Goal: Information Seeking & Learning: Understand process/instructions

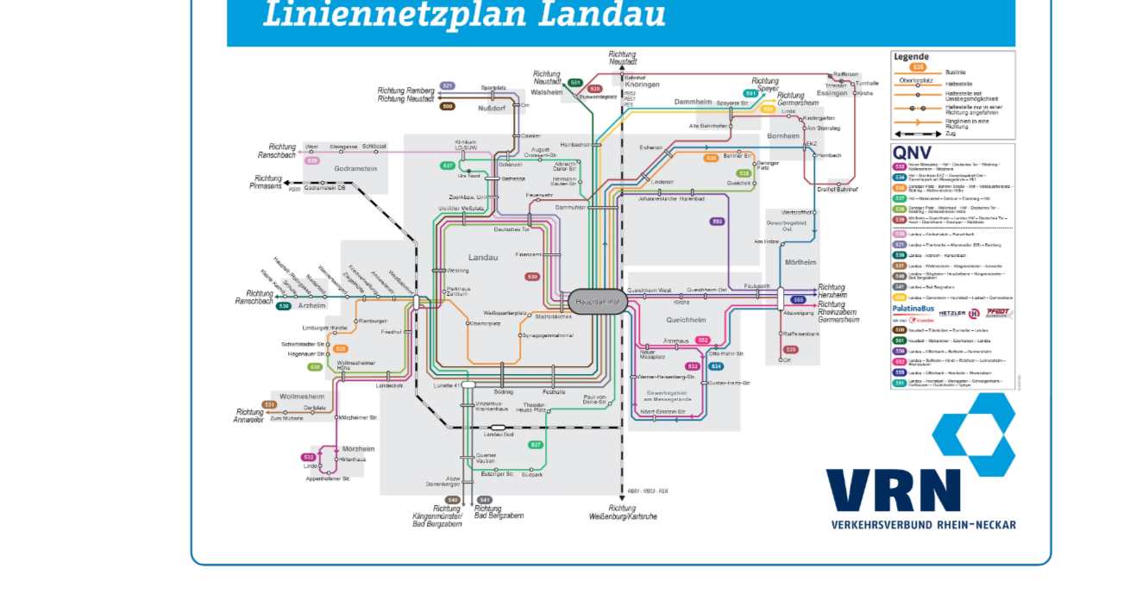
scroll to position [542, 0]
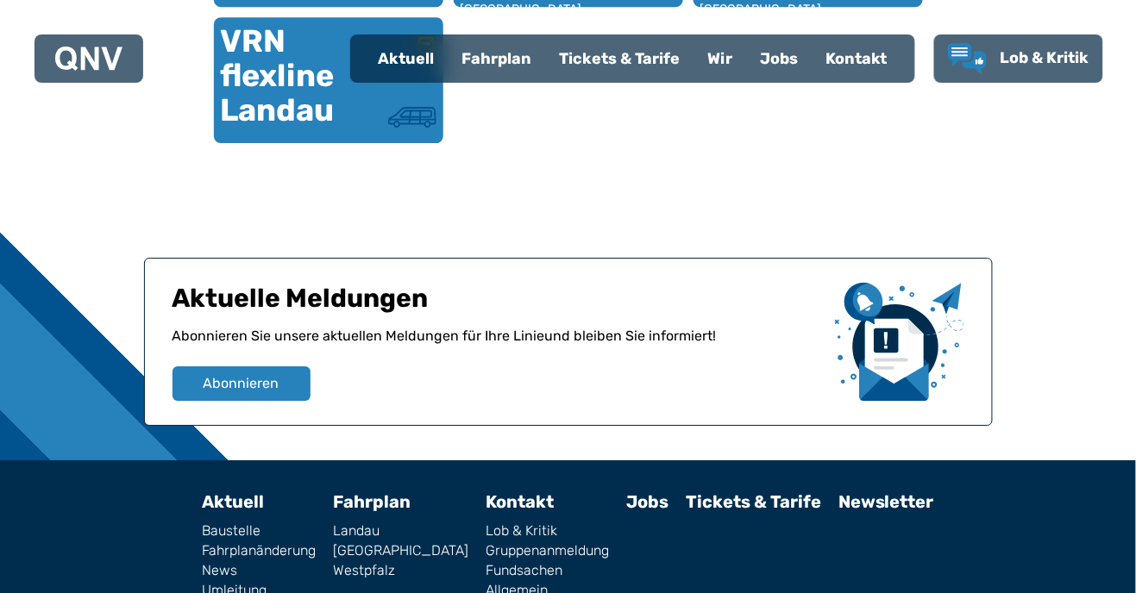
scroll to position [1433, 0]
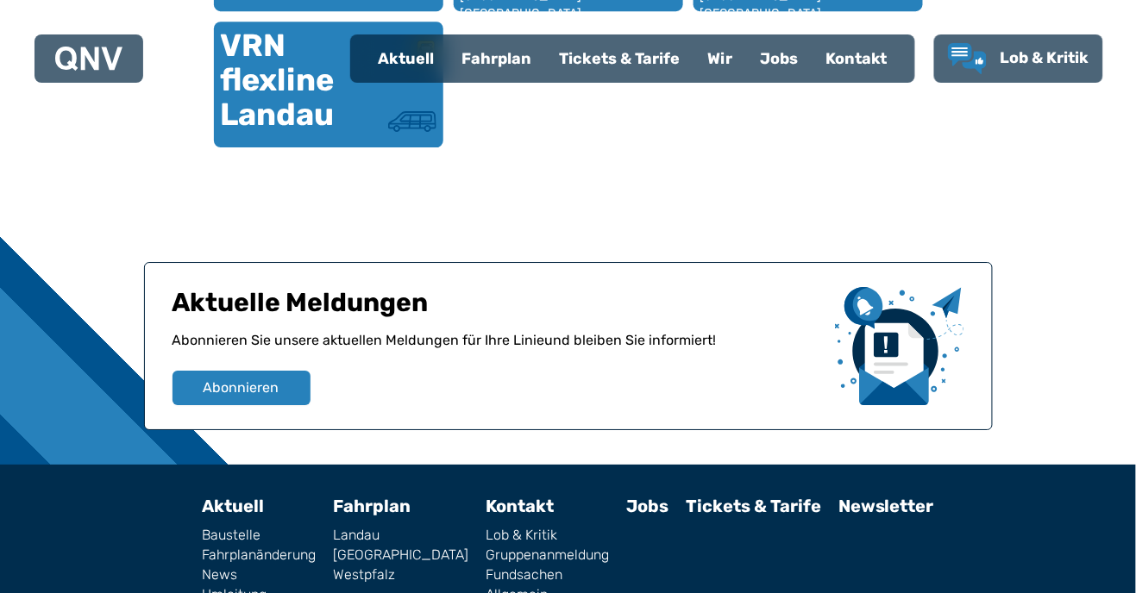
click at [416, 571] on link "Westpfalz" at bounding box center [400, 575] width 135 height 14
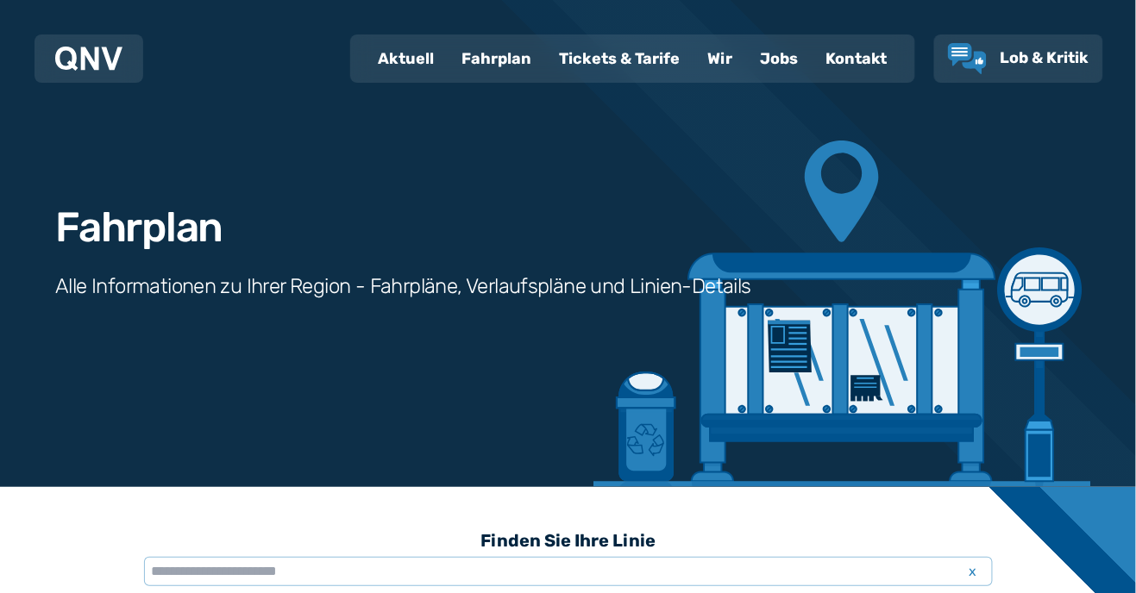
click at [403, 568] on div "Finden Sie Ihre Linie x" at bounding box center [568, 563] width 849 height 83
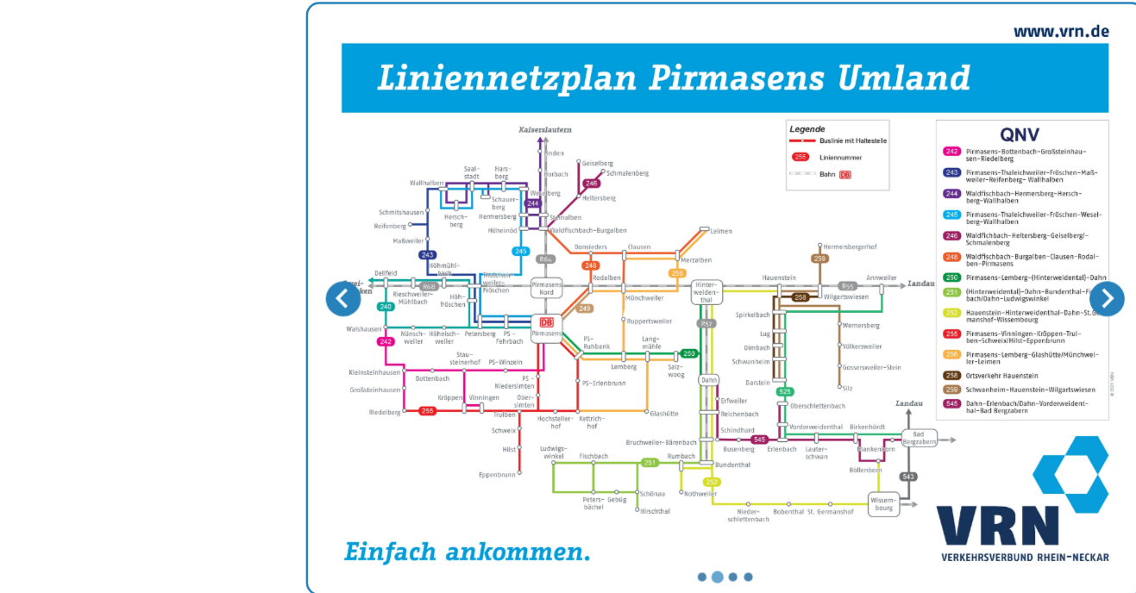
scroll to position [530, 0]
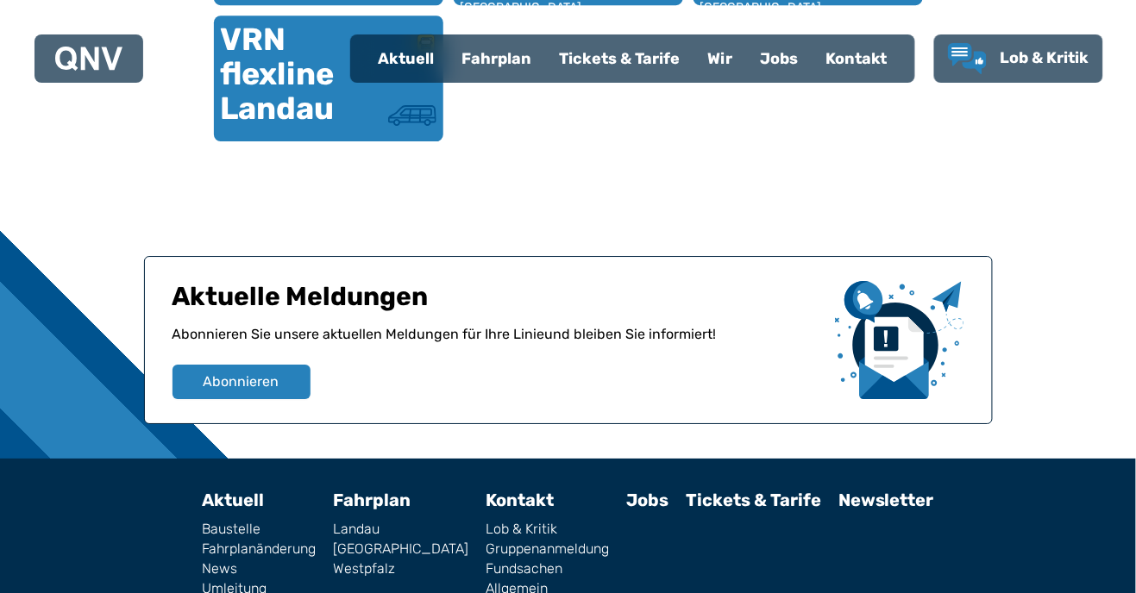
scroll to position [1442, 0]
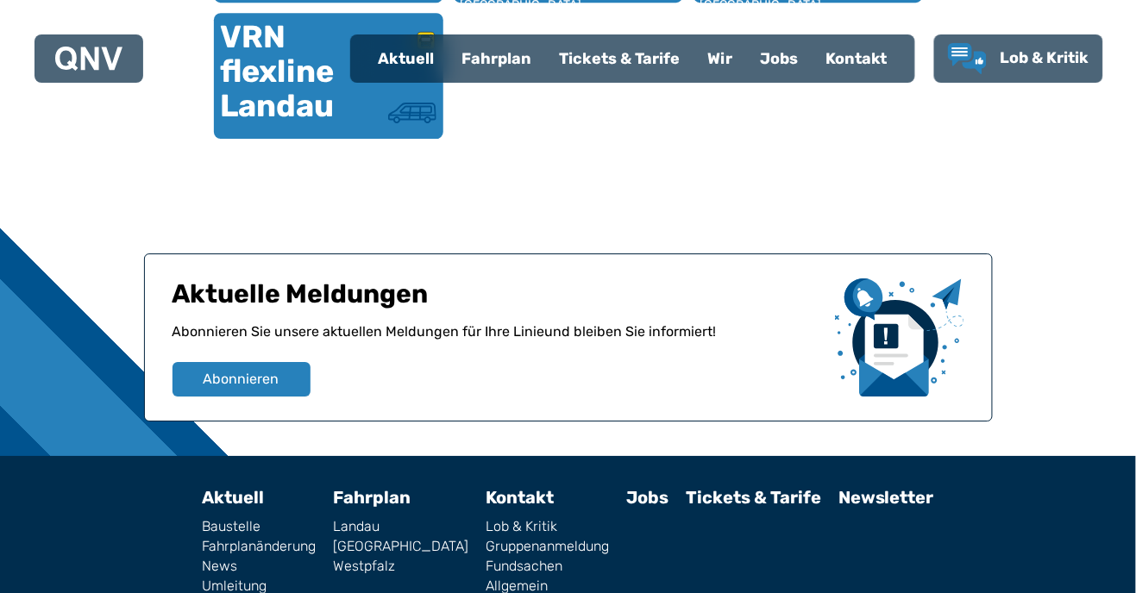
click at [395, 571] on link "Westpfalz" at bounding box center [400, 567] width 135 height 14
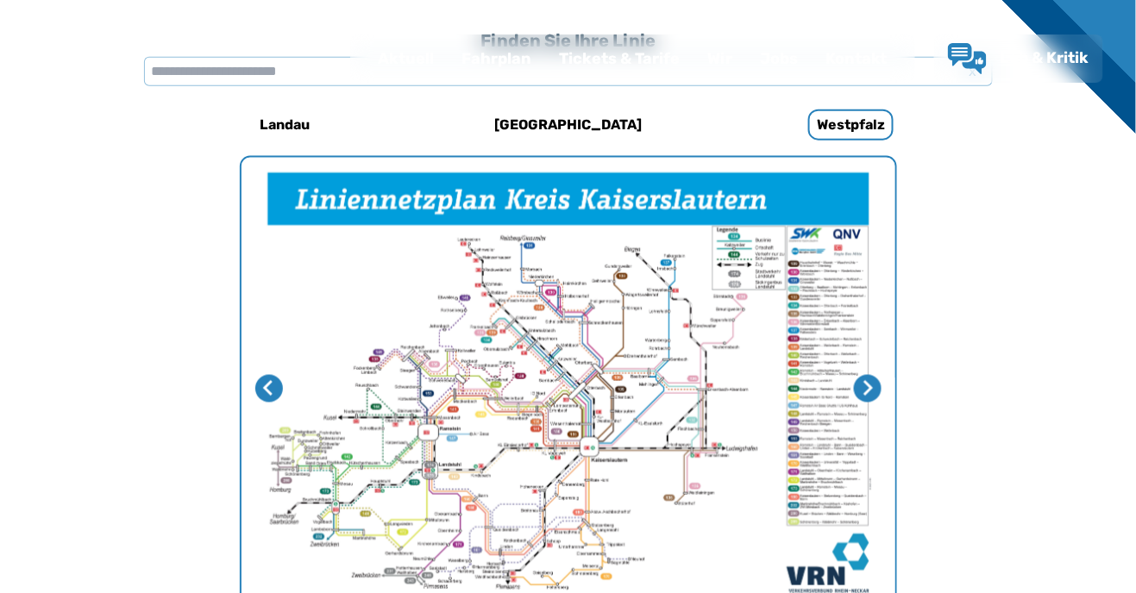
scroll to position [531, 0]
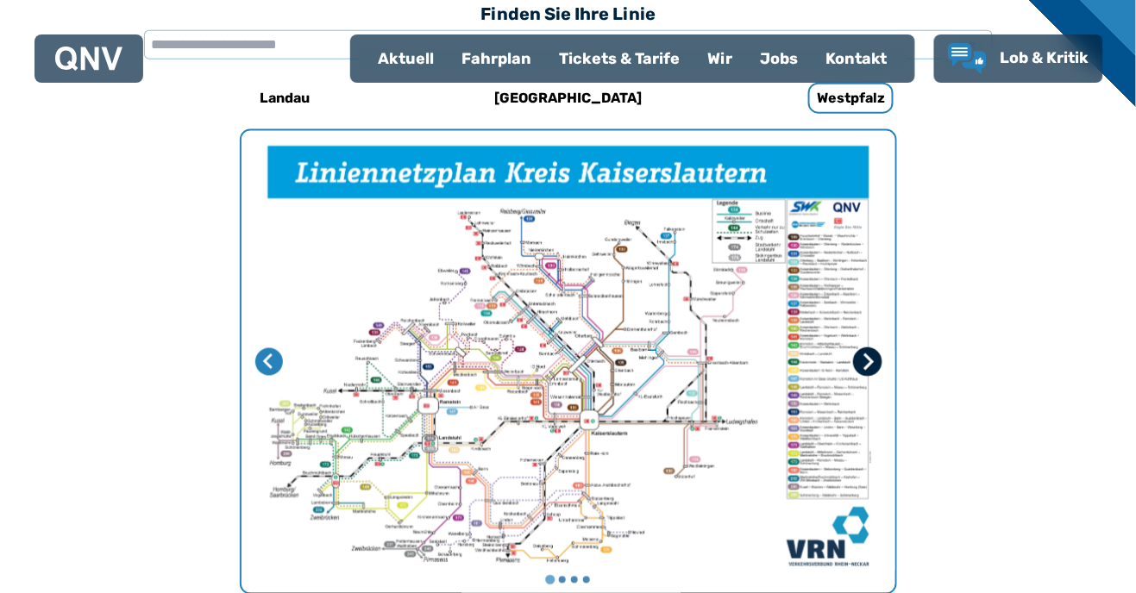
click at [874, 369] on icon "Nächste Seite" at bounding box center [866, 362] width 17 height 17
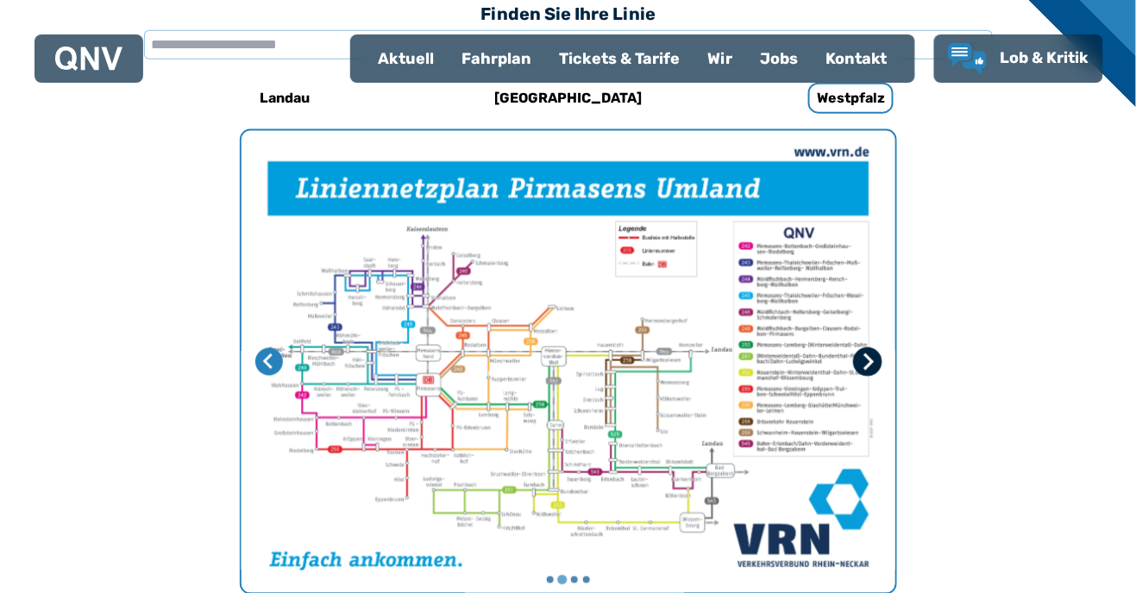
click at [867, 363] on icon "Nächste Seite" at bounding box center [866, 362] width 17 height 17
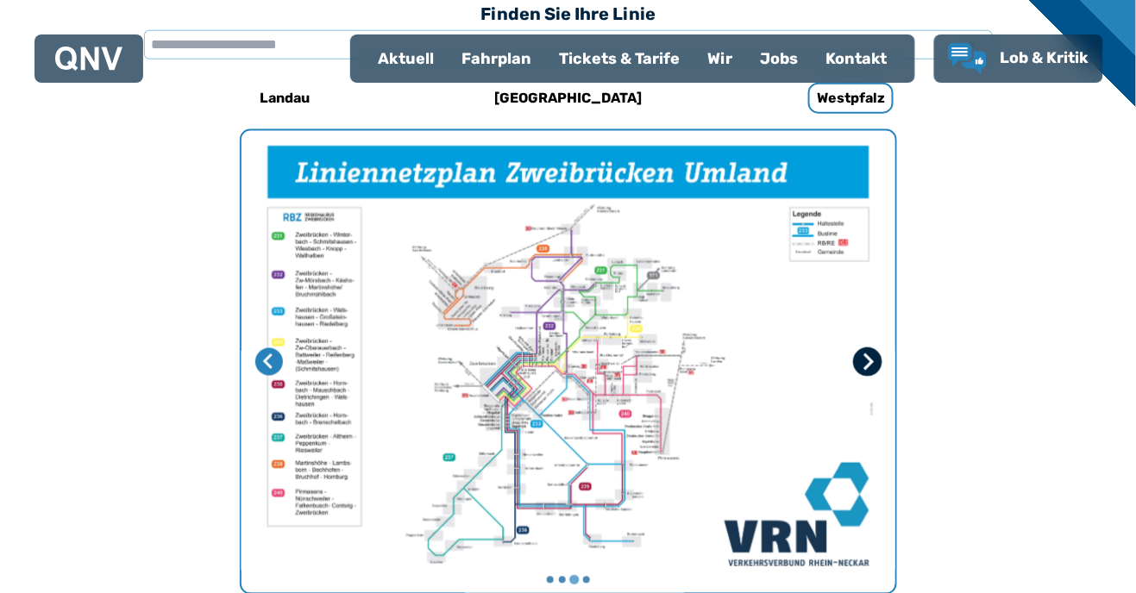
click at [875, 359] on icon "Nächste Seite" at bounding box center [866, 362] width 17 height 17
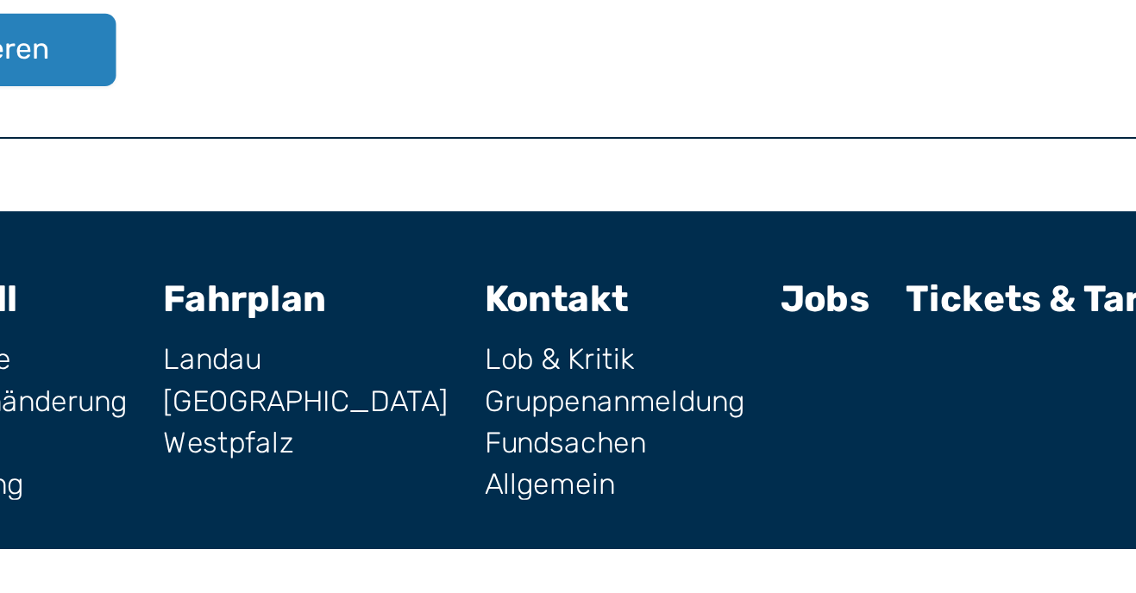
scroll to position [1465, 0]
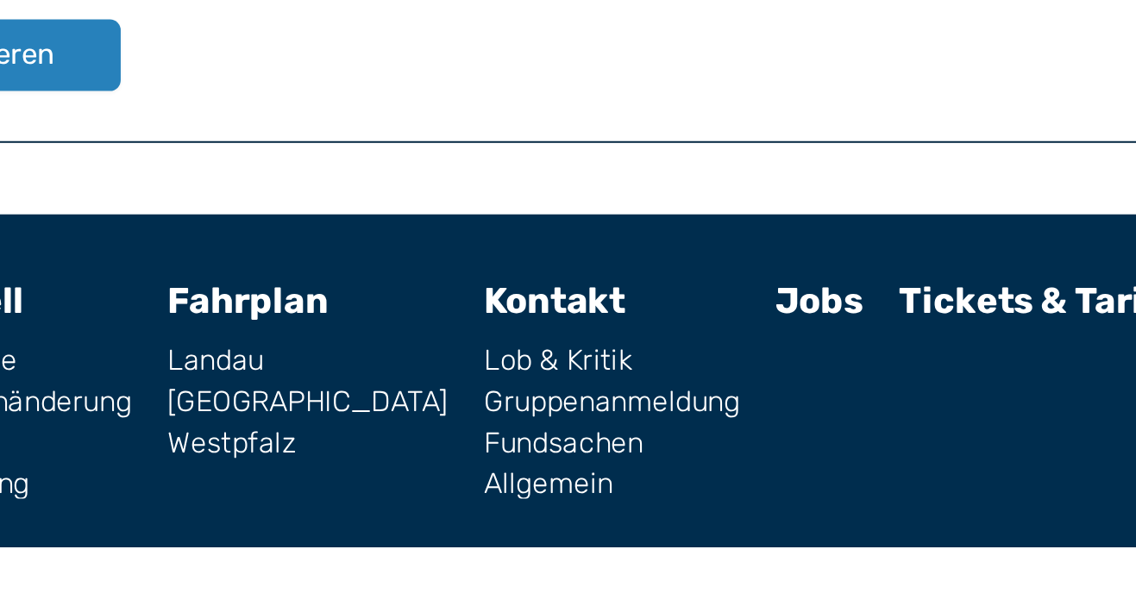
click at [404, 525] on link "[GEOGRAPHIC_DATA]" at bounding box center [400, 524] width 135 height 14
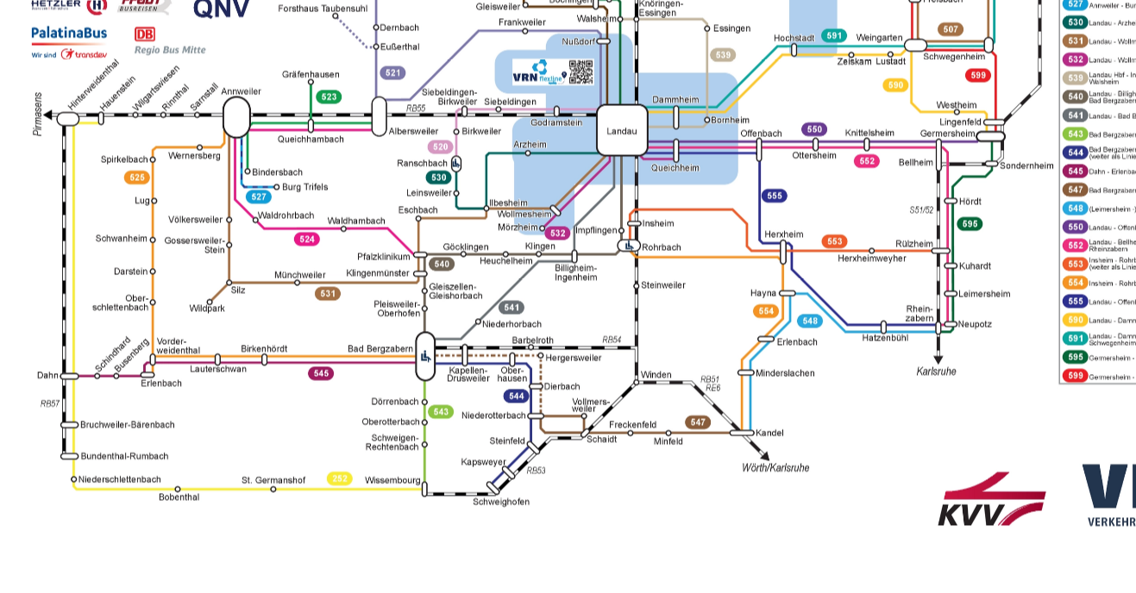
scroll to position [509, 0]
click at [468, 464] on img "1 von 1" at bounding box center [568, 385] width 654 height 462
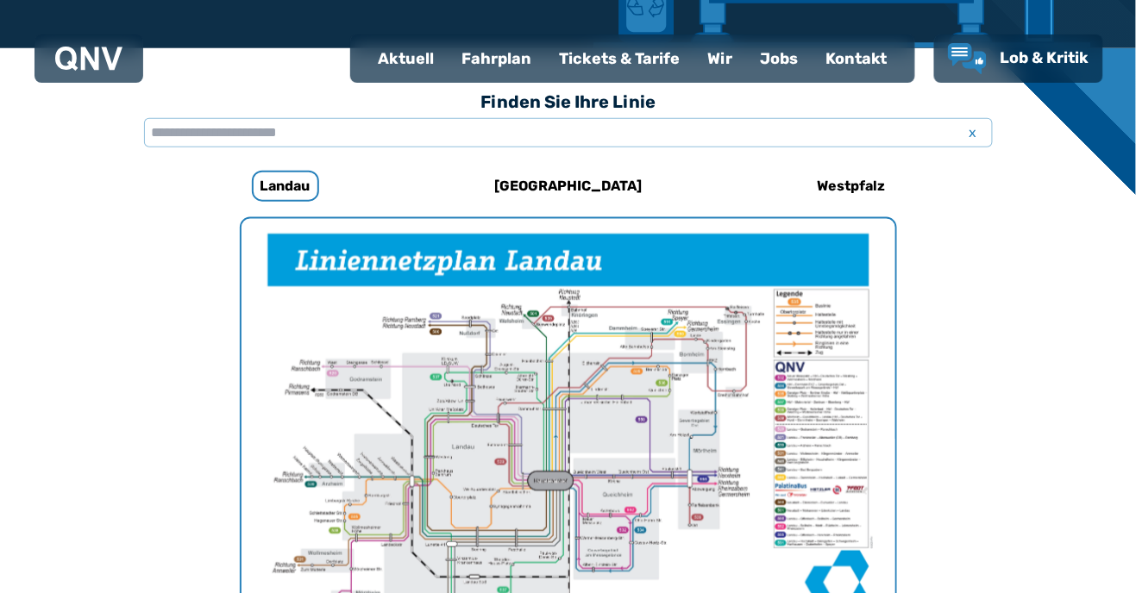
scroll to position [444, 0]
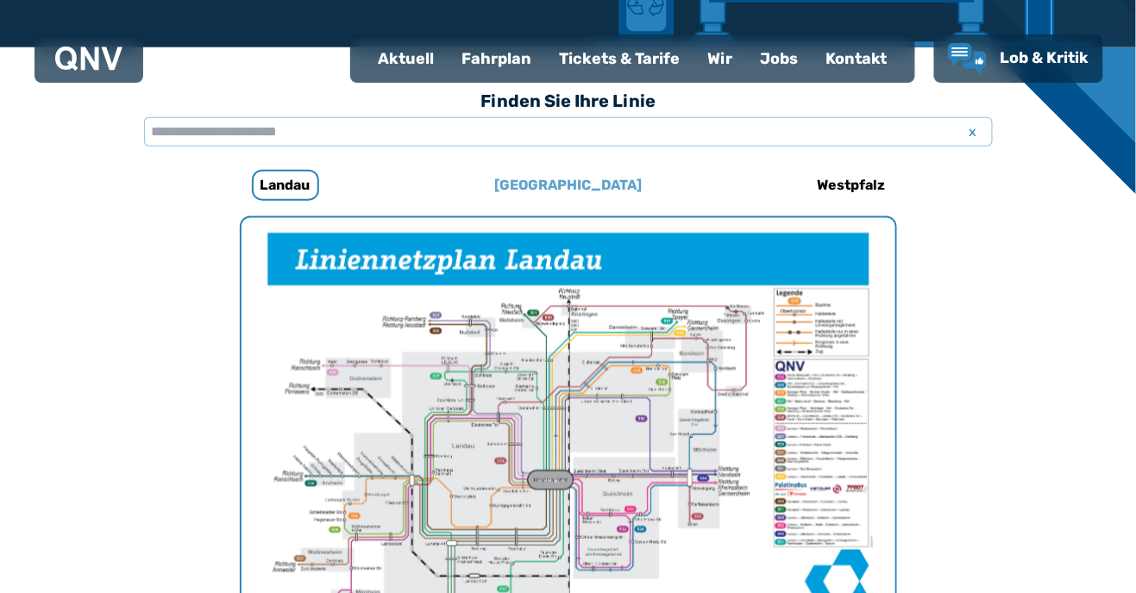
click at [573, 187] on h6 "[GEOGRAPHIC_DATA]" at bounding box center [567, 186] width 161 height 28
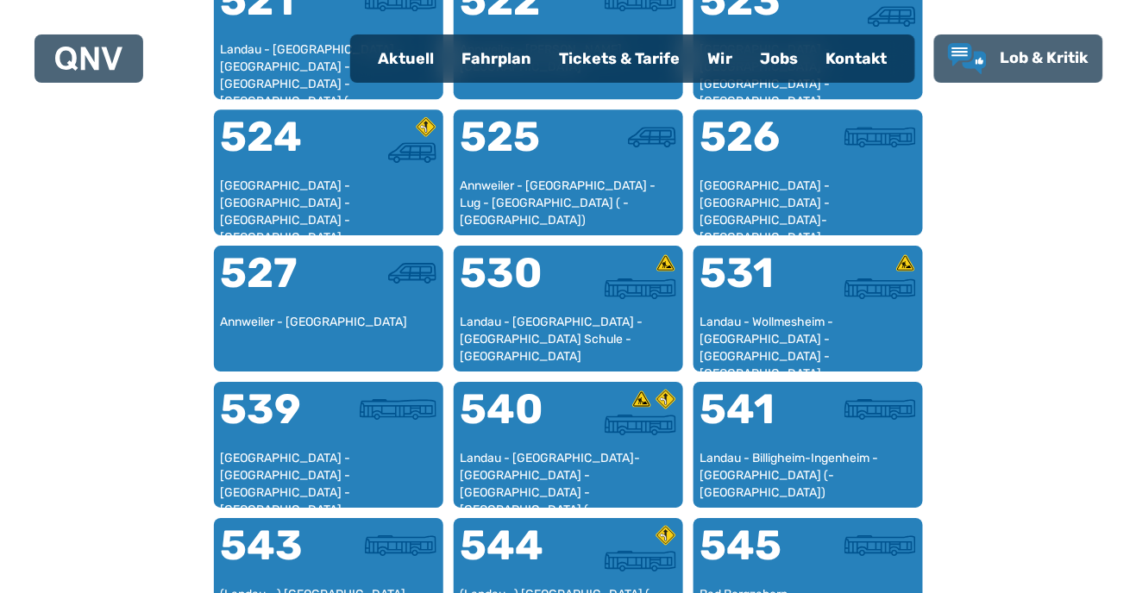
scroll to position [1355, 0]
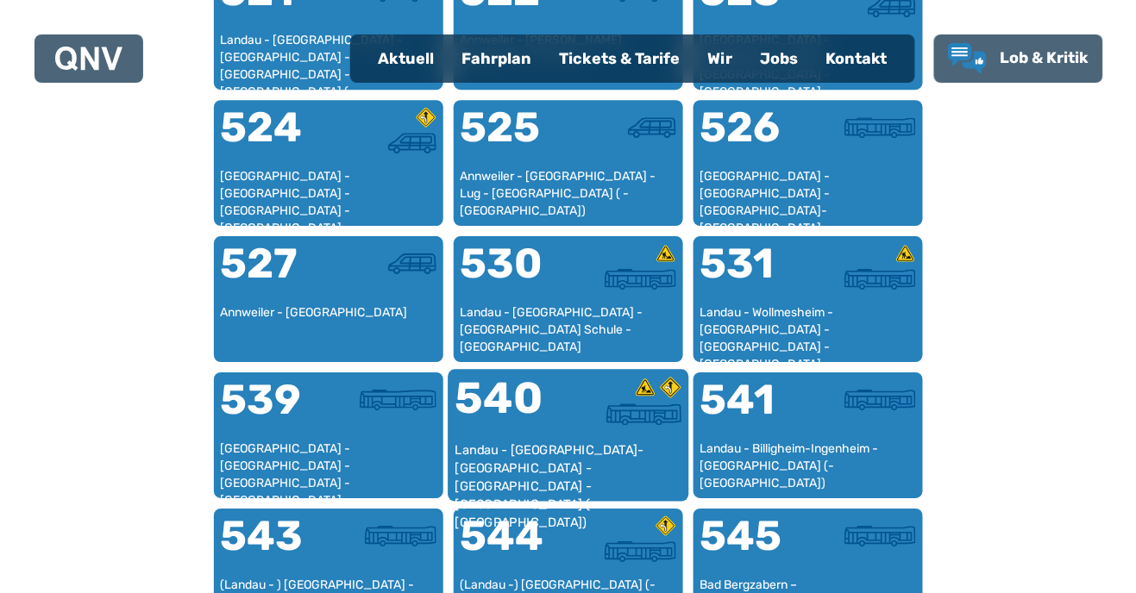
click at [552, 438] on div "540" at bounding box center [511, 409] width 113 height 65
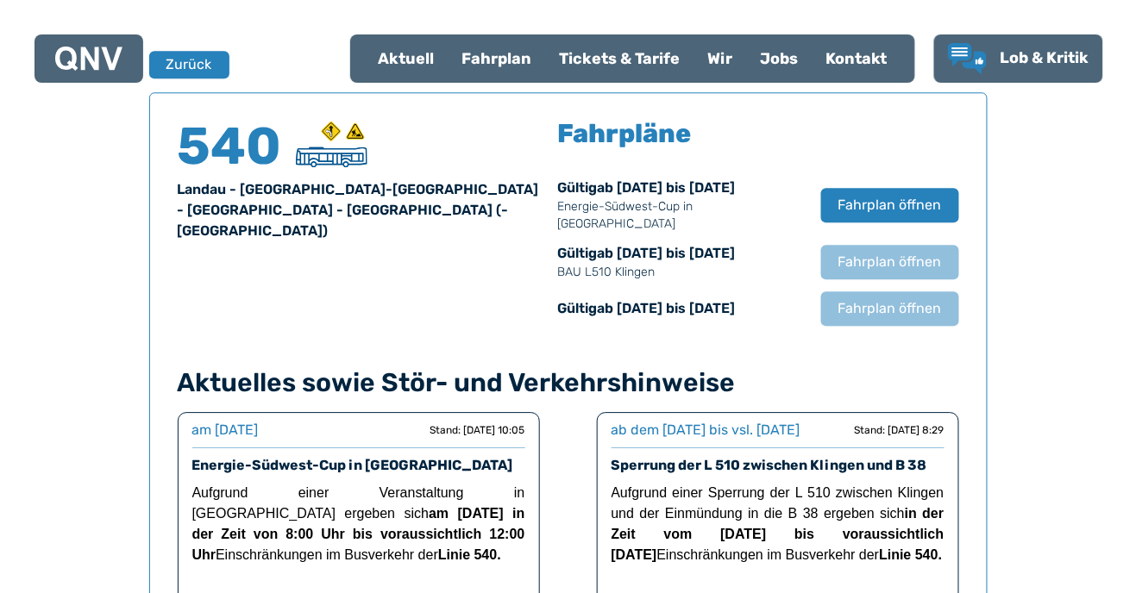
scroll to position [1136, 0]
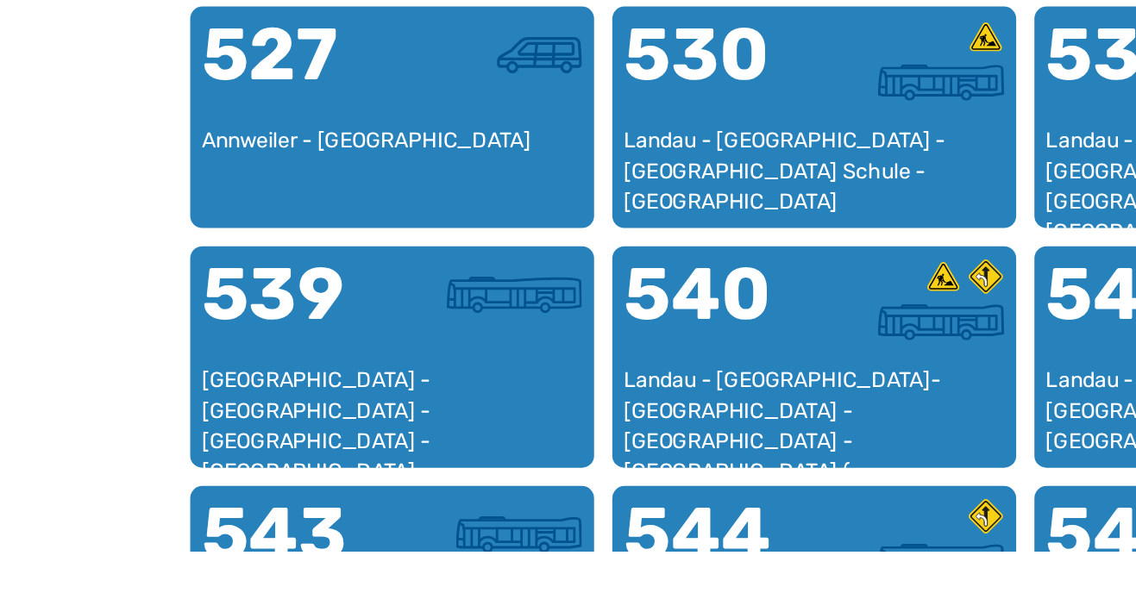
scroll to position [1308, 0]
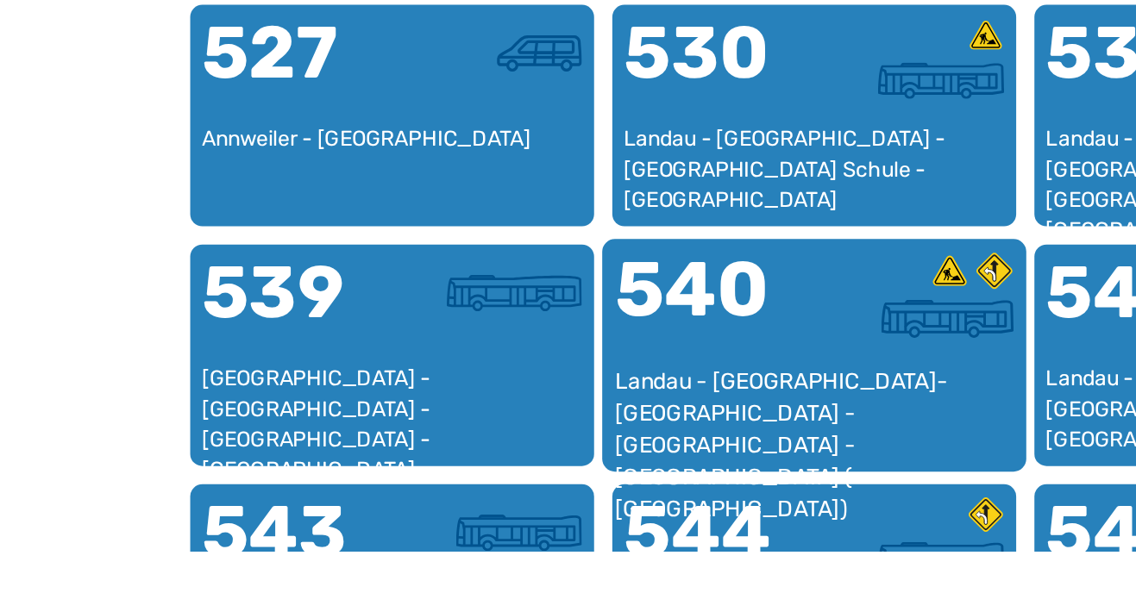
click at [555, 493] on div "Landau - [GEOGRAPHIC_DATA]-[GEOGRAPHIC_DATA] - [GEOGRAPHIC_DATA] - [GEOGRAPHIC_…" at bounding box center [568, 514] width 227 height 53
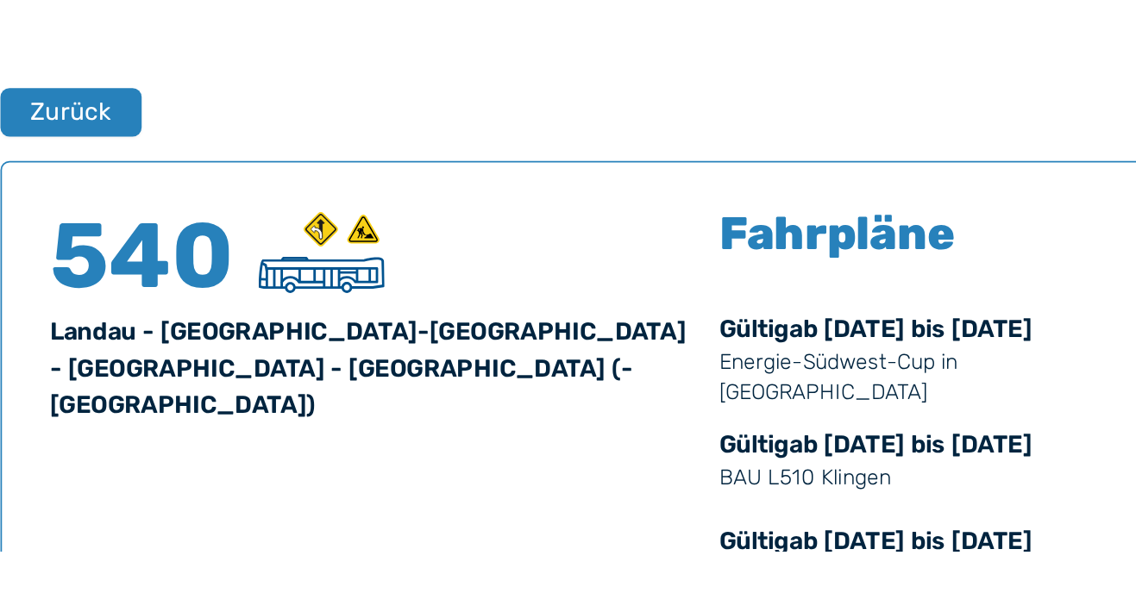
scroll to position [856, 0]
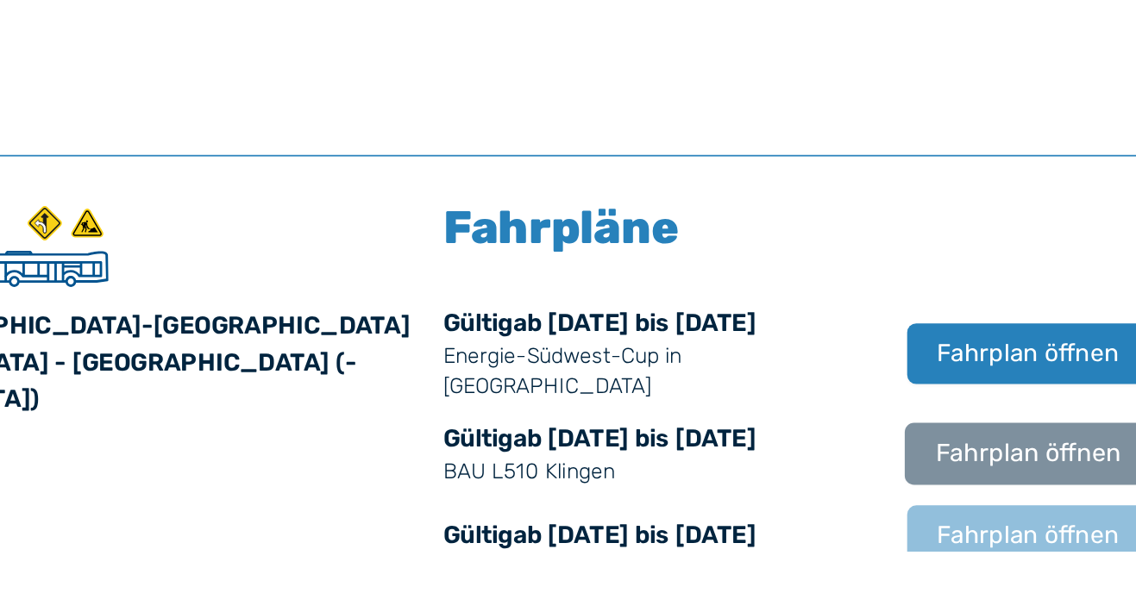
click at [865, 528] on span "Fahrplan öffnen" at bounding box center [889, 538] width 105 height 21
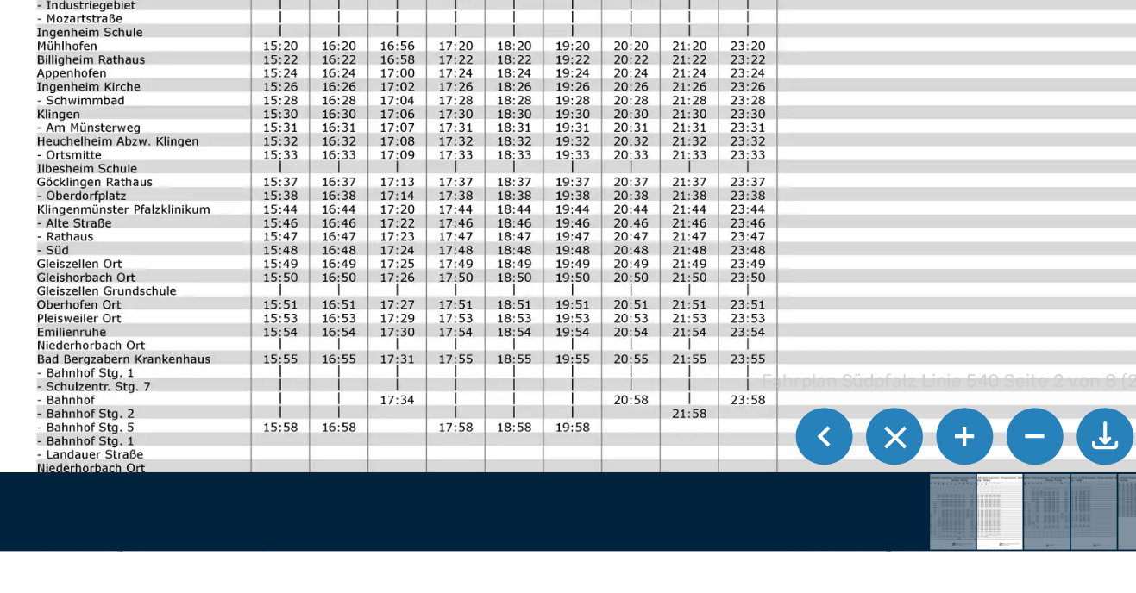
click at [469, 545] on li at bounding box center [468, 528] width 33 height 33
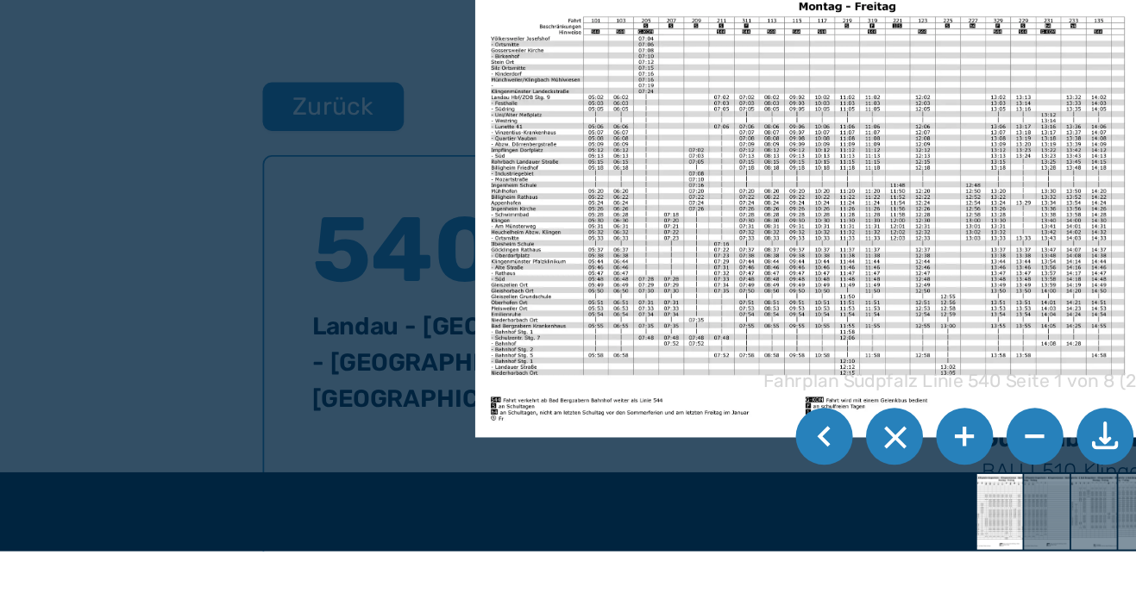
click at [507, 545] on li at bounding box center [508, 528] width 33 height 33
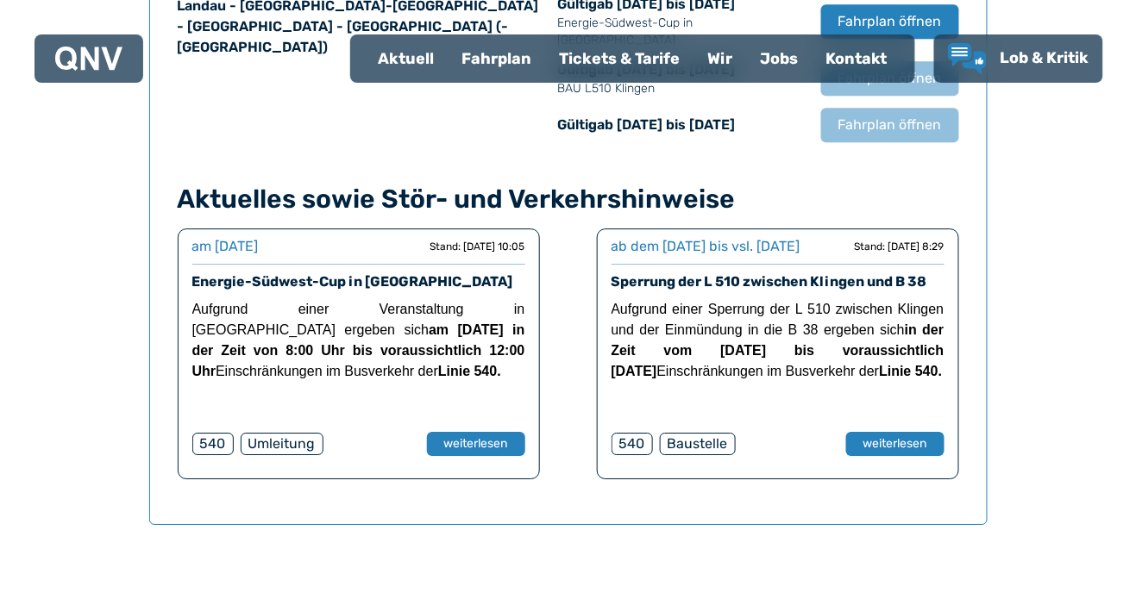
scroll to position [1325, 0]
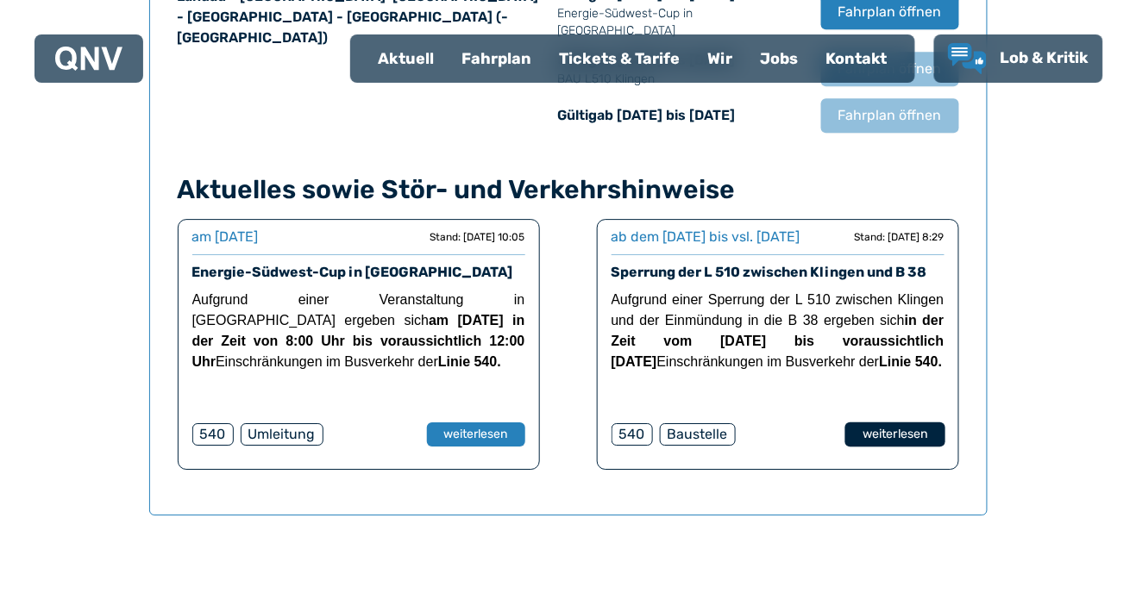
click at [911, 446] on button "weiterlesen" at bounding box center [894, 435] width 100 height 25
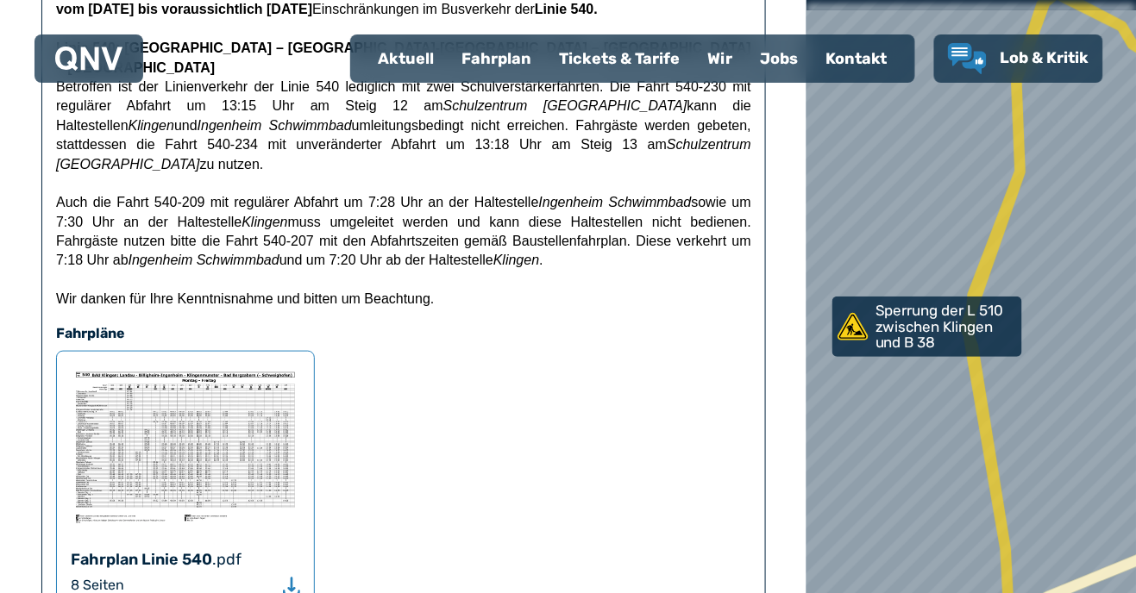
scroll to position [323, 0]
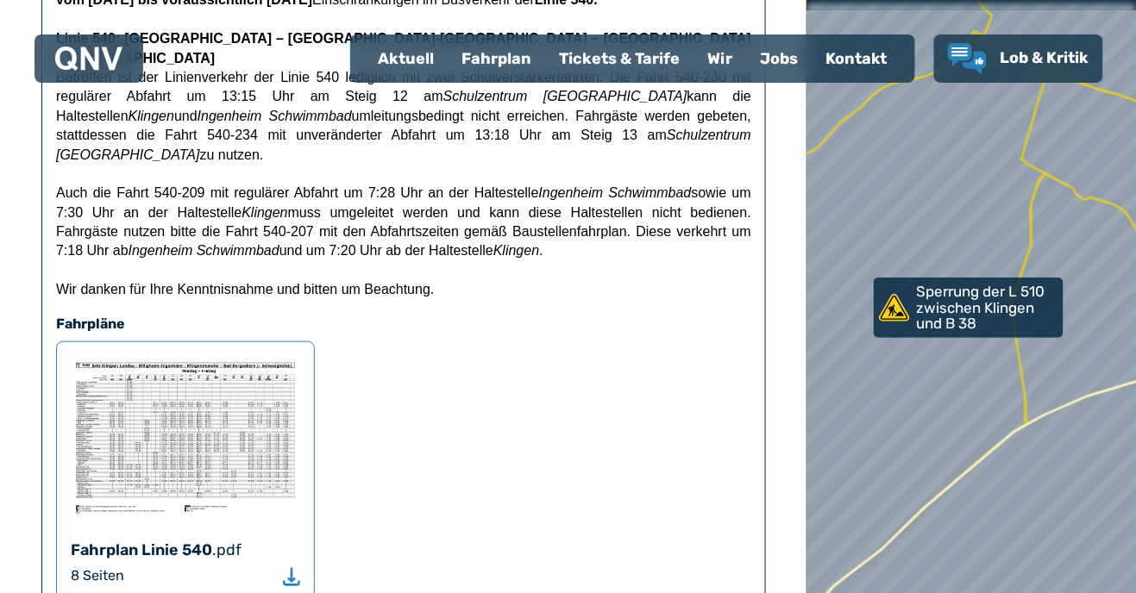
click at [198, 437] on img at bounding box center [185, 438] width 229 height 164
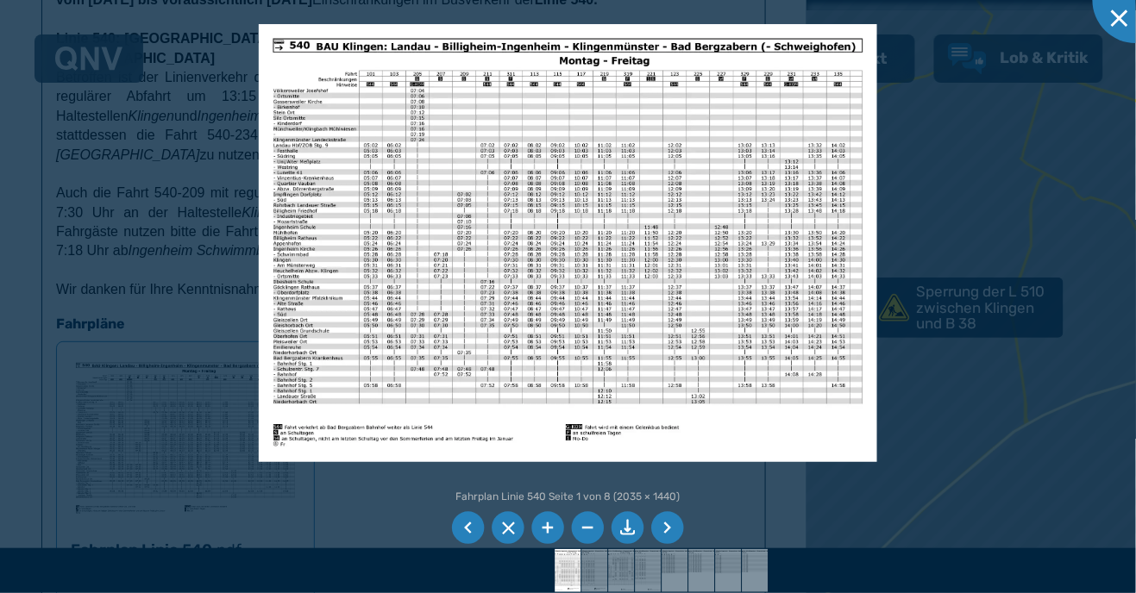
click at [675, 529] on li at bounding box center [667, 528] width 33 height 33
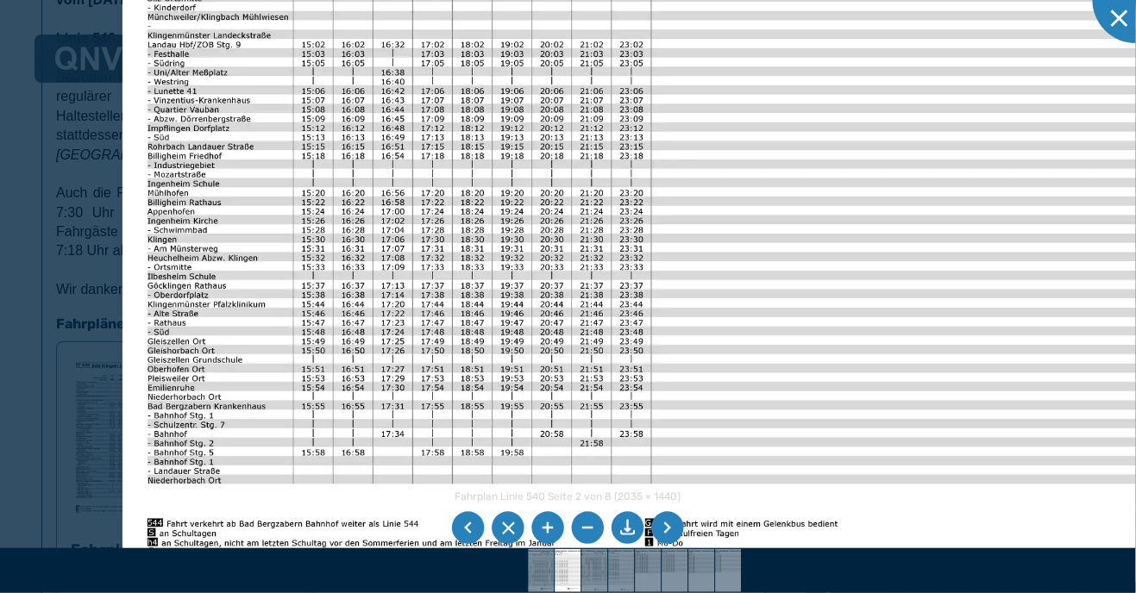
click at [679, 534] on li at bounding box center [667, 528] width 33 height 33
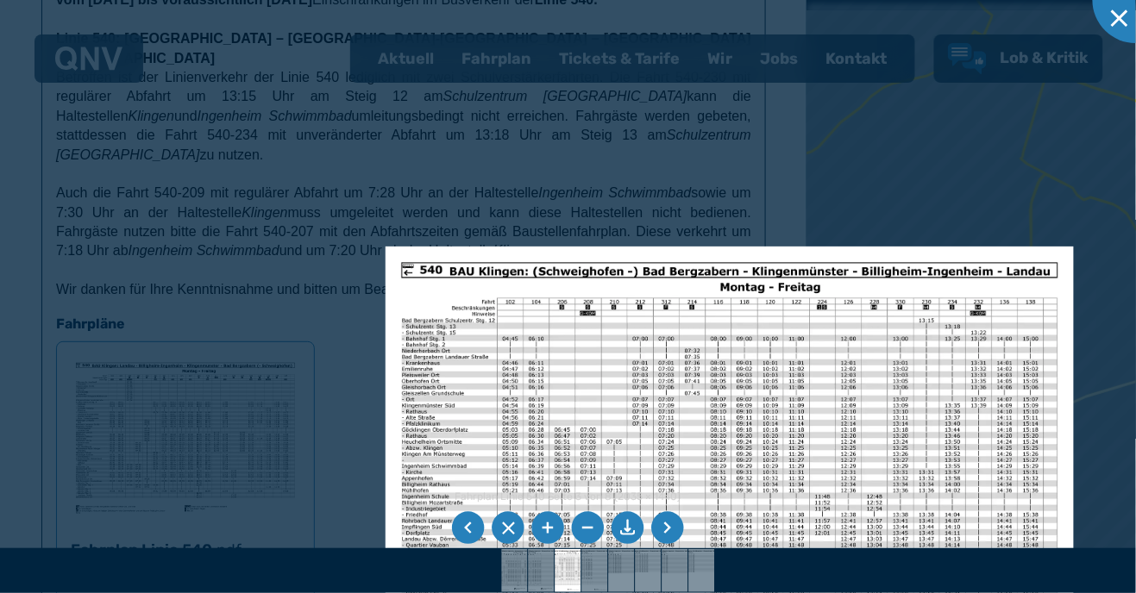
click at [676, 535] on li at bounding box center [667, 528] width 33 height 33
